Goal: Navigation & Orientation: Go to known website

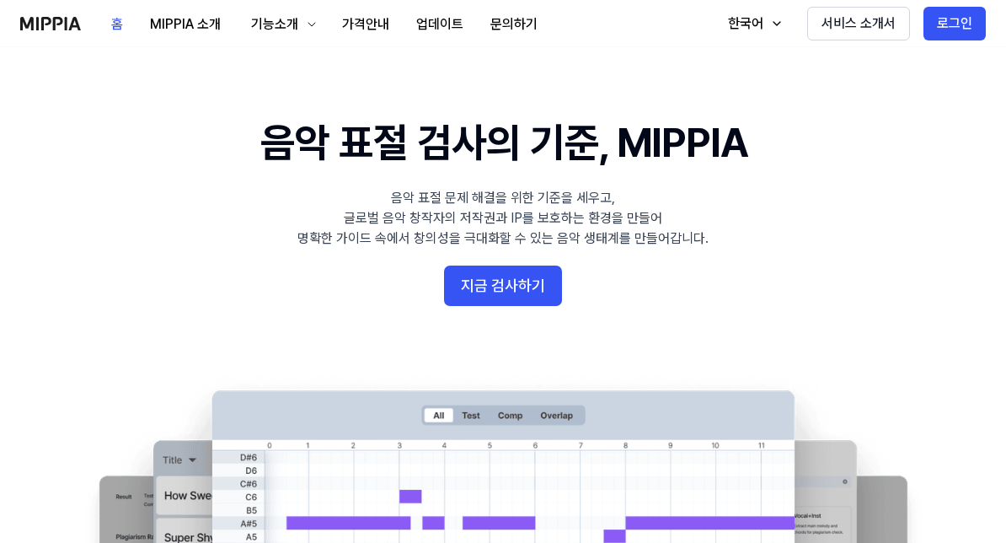
click at [523, 287] on button "지금 검사하기" at bounding box center [503, 285] width 118 height 40
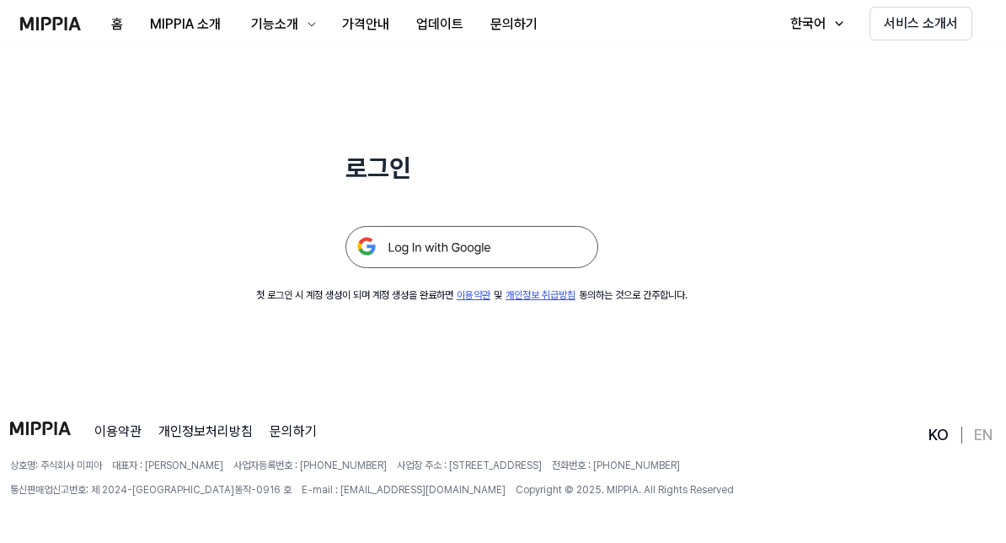
scroll to position [162, 0]
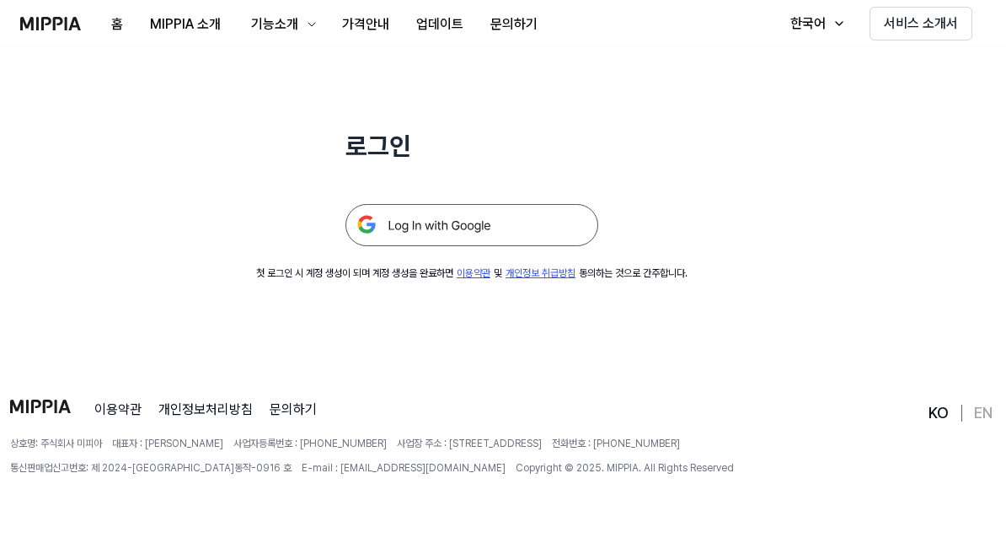
click at [572, 221] on img at bounding box center [472, 225] width 253 height 42
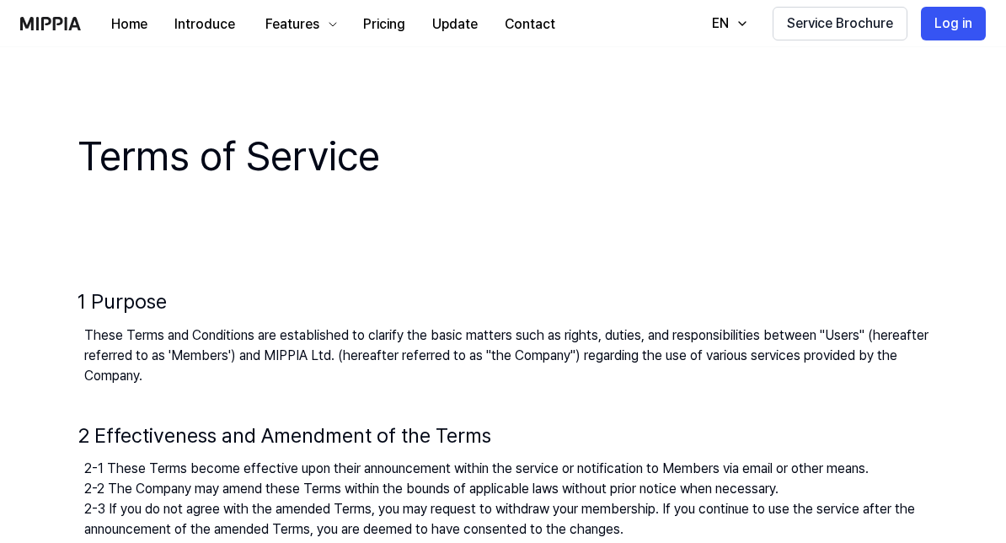
click at [736, 35] on button "EN" at bounding box center [727, 24] width 64 height 34
click at [694, 99] on link "한국어" at bounding box center [673, 102] width 162 height 34
click at [954, 30] on button "Log in" at bounding box center [953, 24] width 65 height 34
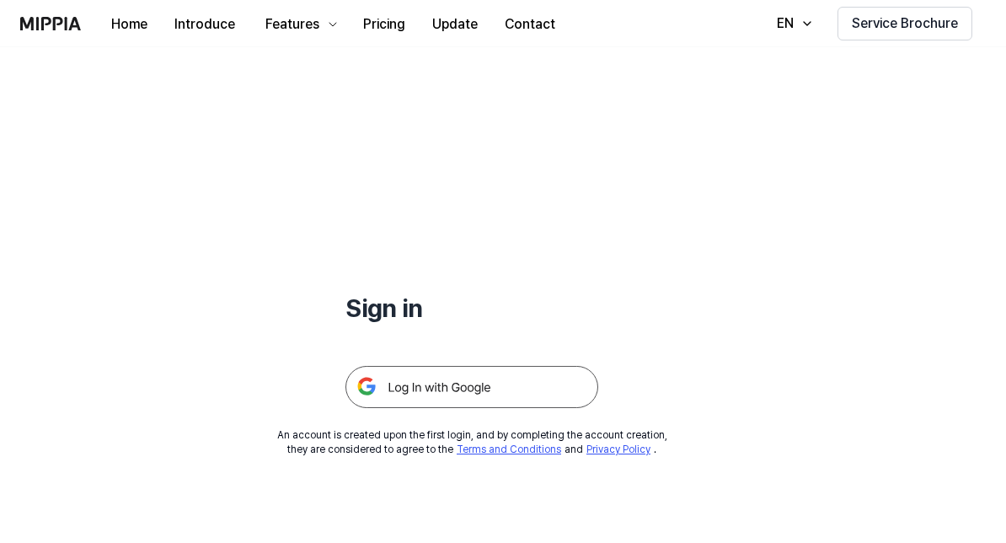
click at [579, 373] on img at bounding box center [472, 387] width 253 height 42
